Goal: Find specific fact: Find specific fact

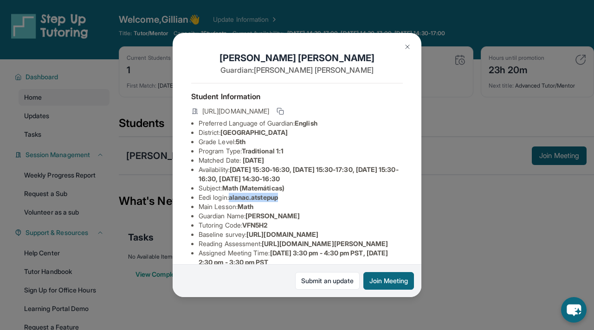
scroll to position [134, 0]
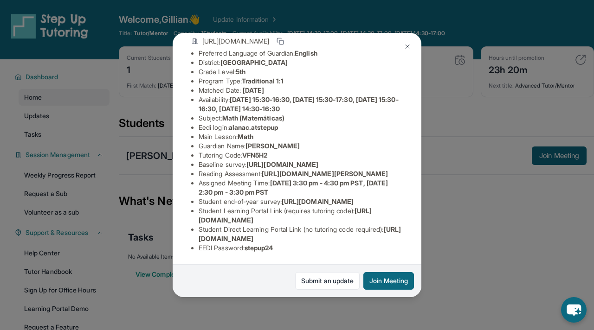
click at [429, 145] on div "[PERSON_NAME] Guardian: [PERSON_NAME] Student Information [URL][DOMAIN_NAME] Pr…" at bounding box center [297, 165] width 594 height 330
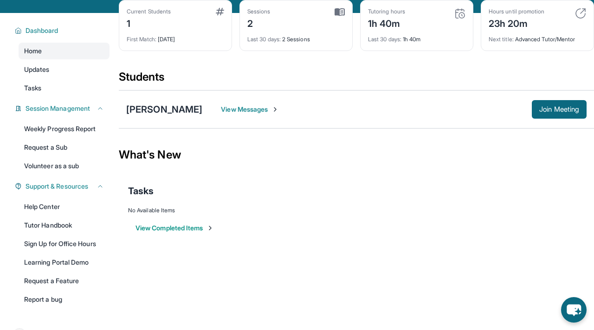
scroll to position [48, 0]
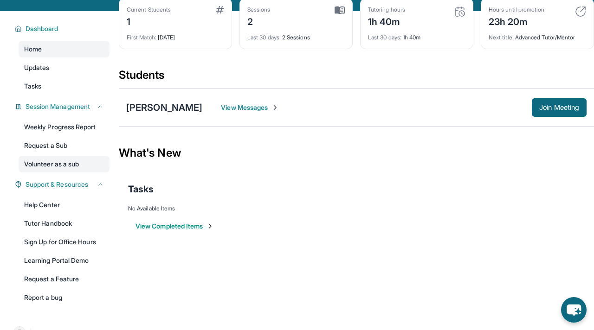
click at [61, 161] on link "Volunteer as a sub" at bounding box center [64, 164] width 91 height 17
click at [44, 146] on link "Request a Sub" at bounding box center [64, 145] width 91 height 17
click at [559, 105] on span "Join Meeting" at bounding box center [559, 108] width 40 height 6
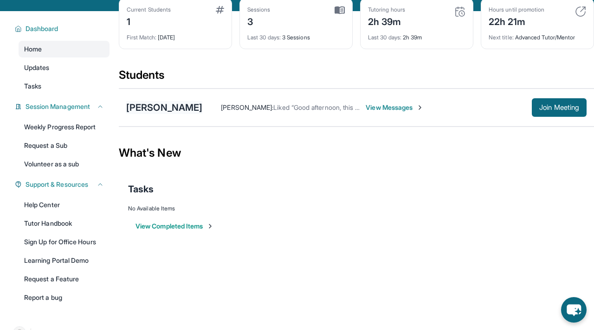
click at [171, 104] on div "[PERSON_NAME]" at bounding box center [164, 107] width 76 height 13
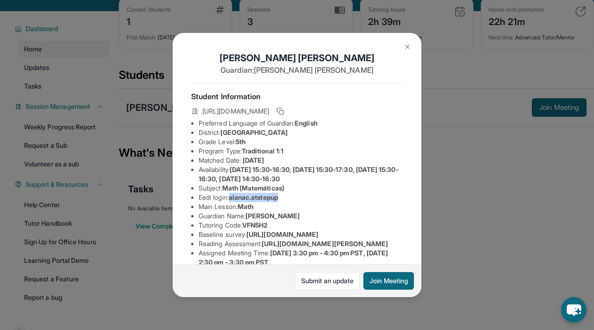
drag, startPoint x: 233, startPoint y: 197, endPoint x: 284, endPoint y: 198, distance: 50.6
click at [278, 198] on span "alanac.atstepup" at bounding box center [253, 197] width 49 height 8
copy span "alanac.atstepup"
click at [290, 200] on li "Eedi login : [PERSON_NAME].atstepup" at bounding box center [301, 197] width 204 height 9
drag, startPoint x: 290, startPoint y: 200, endPoint x: 238, endPoint y: 198, distance: 51.1
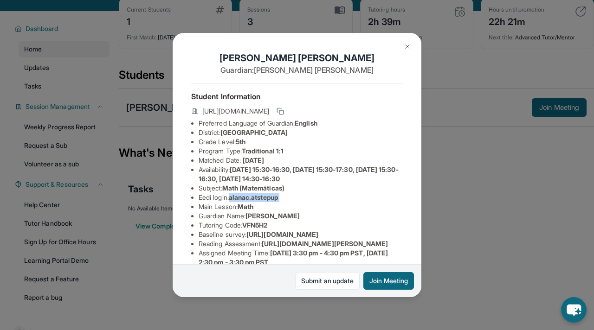
click at [238, 198] on li "Eedi login : [PERSON_NAME].atstepup" at bounding box center [301, 197] width 204 height 9
copy span "alanac.atstepup"
